Goal: Task Accomplishment & Management: Use online tool/utility

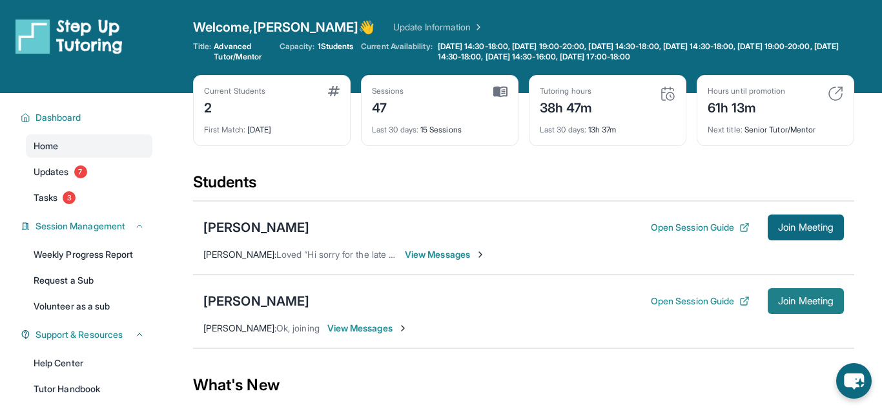
click at [809, 297] on span "Join Meeting" at bounding box center [806, 301] width 56 height 8
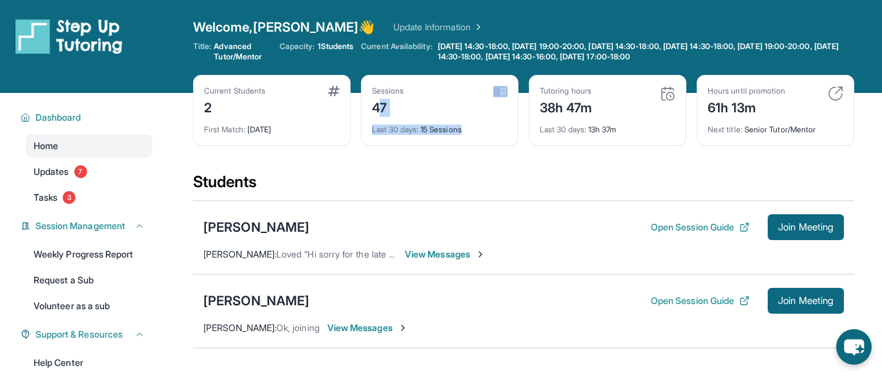
drag, startPoint x: 380, startPoint y: 100, endPoint x: 499, endPoint y: 167, distance: 136.2
click at [499, 167] on div "Current Students 2 First Match : [DATE] Sessions 47 Last 30 days : 15 Sessions …" at bounding box center [524, 123] width 662 height 97
click at [365, 130] on div "Sessions 47 Last 30 days : 15 Sessions" at bounding box center [440, 110] width 158 height 71
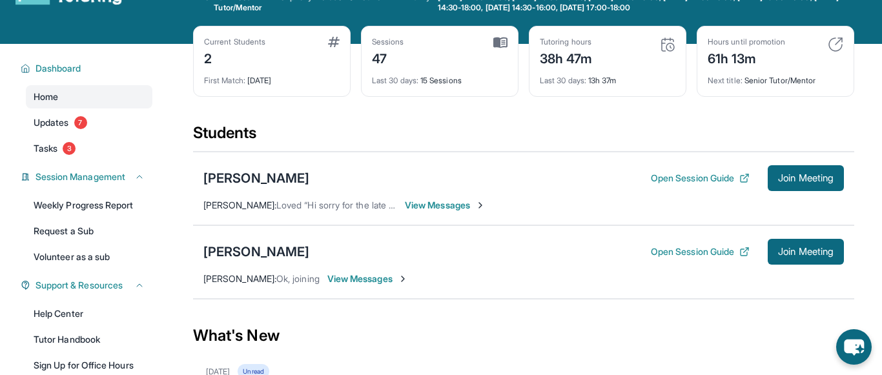
scroll to position [56, 0]
